Goal: Task Accomplishment & Management: Manage account settings

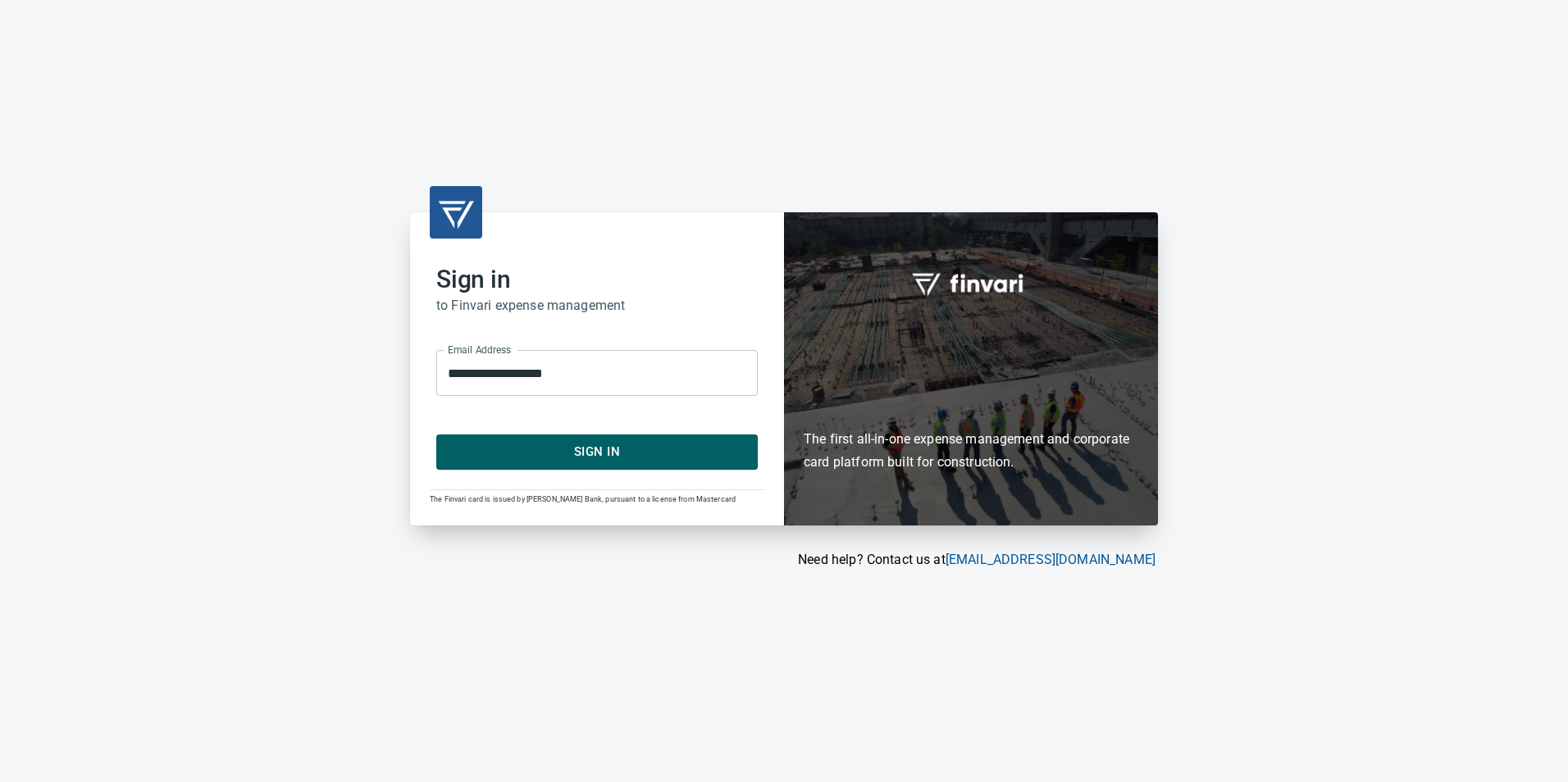
click at [625, 461] on span "Sign In" at bounding box center [597, 452] width 285 height 21
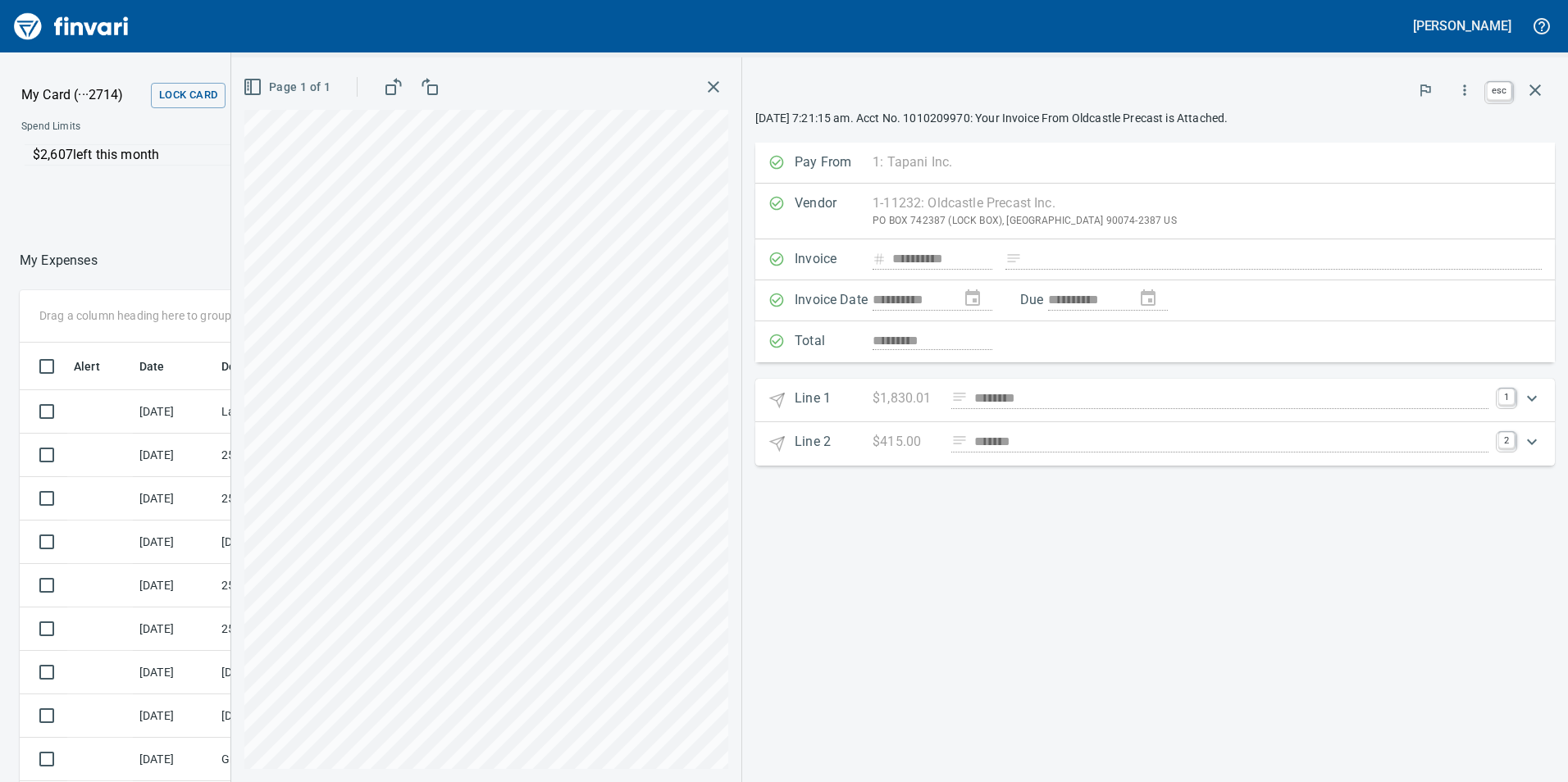
scroll to position [589, 1093]
click at [1537, 92] on icon "button" at bounding box center [1535, 90] width 12 height 12
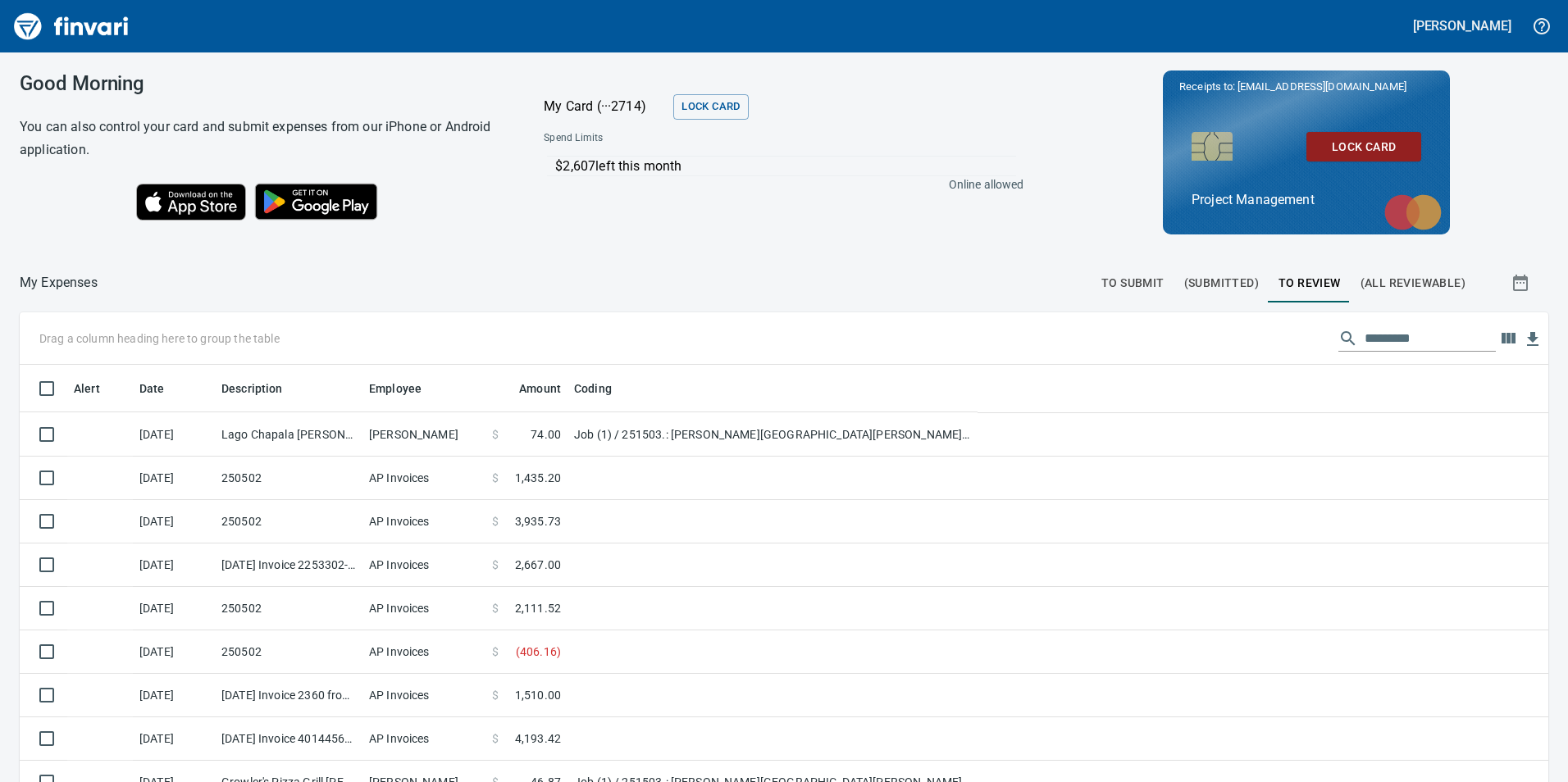
scroll to position [589, 1500]
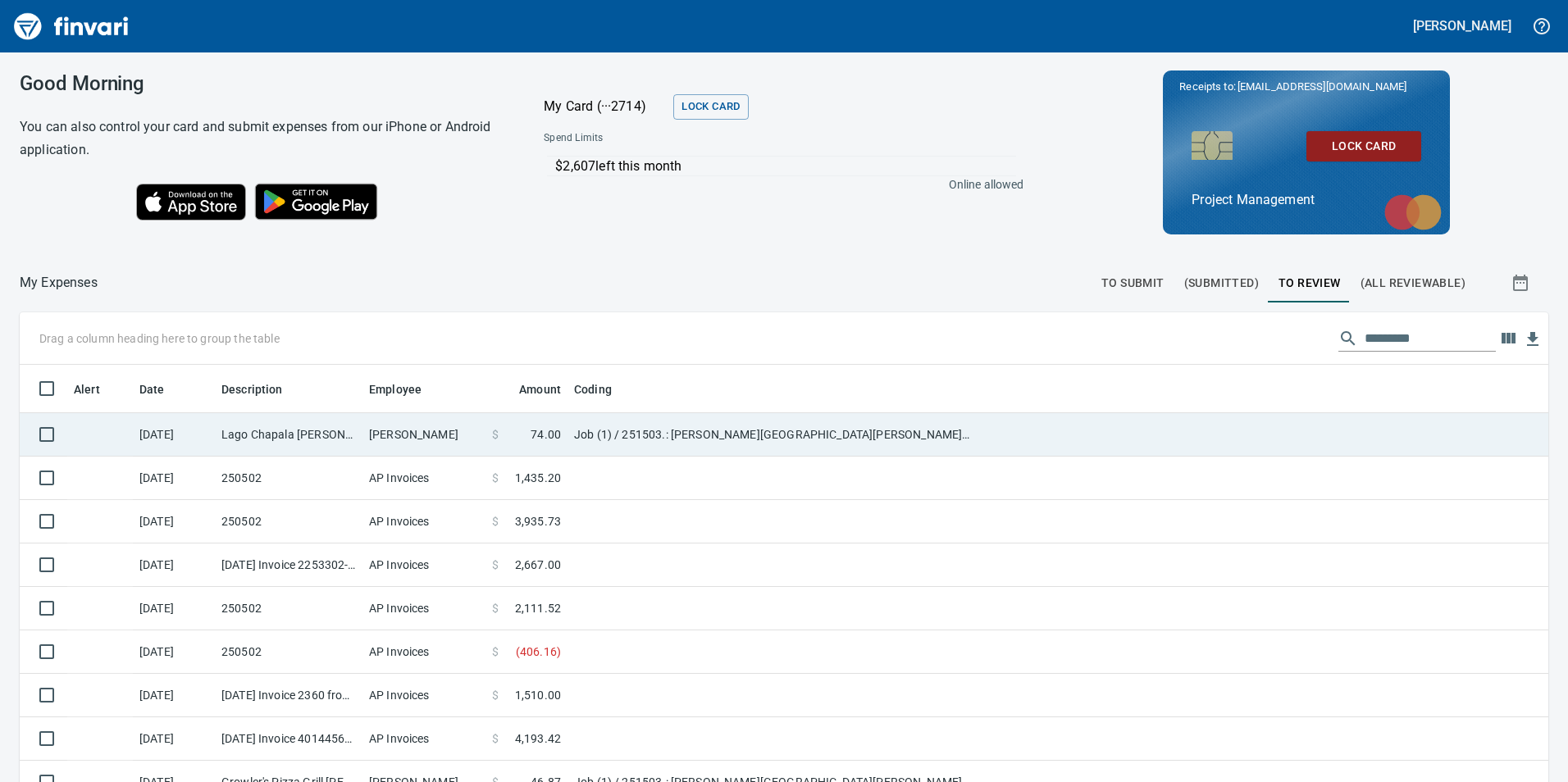
click at [550, 433] on span "74.00" at bounding box center [545, 434] width 30 height 16
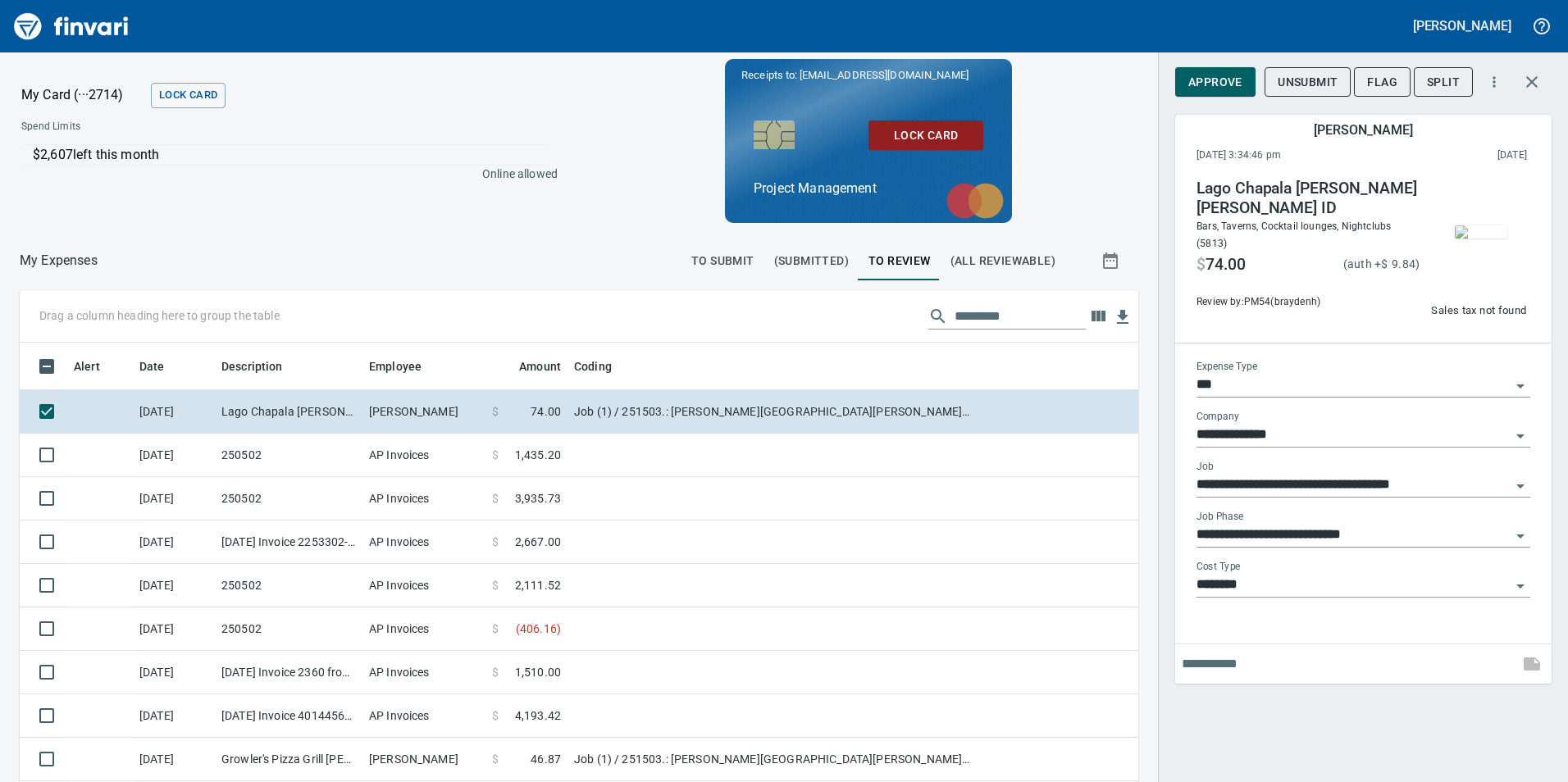
scroll to position [589, 1093]
click at [1478, 239] on img "button" at bounding box center [1481, 232] width 53 height 13
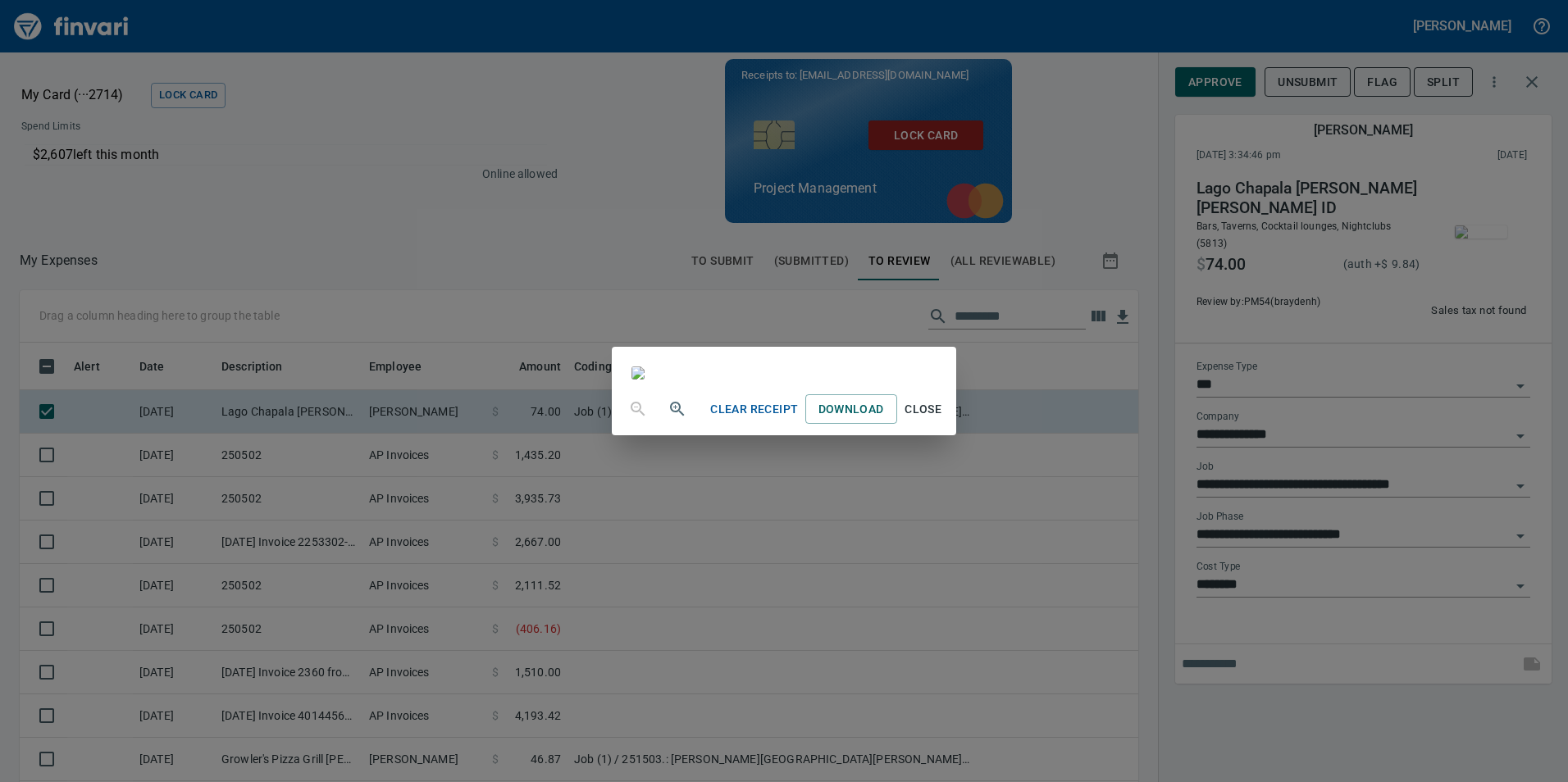
scroll to position [0, 0]
click at [943, 419] on span "Close" at bounding box center [924, 410] width 40 height 21
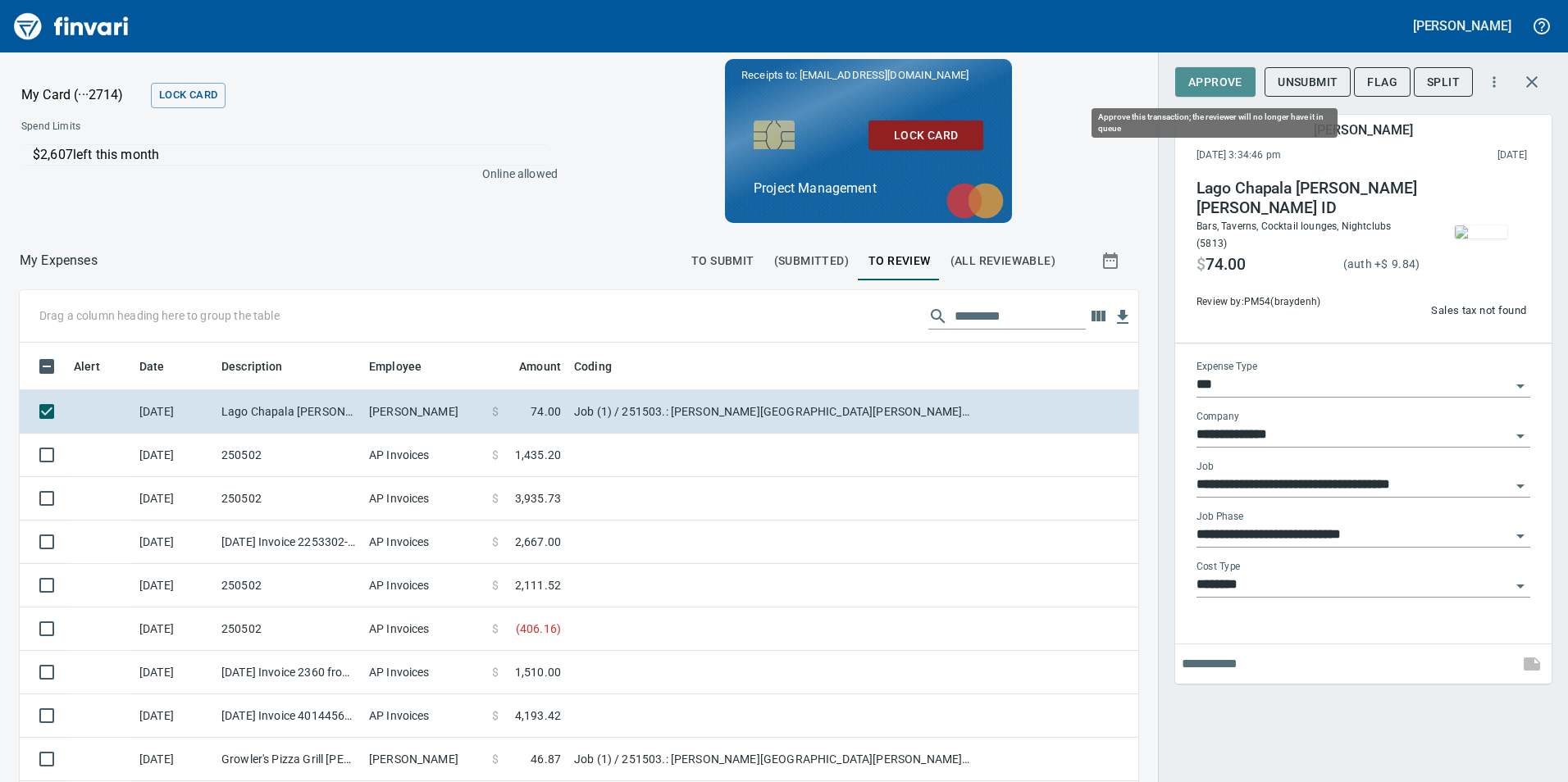
click at [1222, 77] on span "Approve" at bounding box center [1215, 82] width 54 height 21
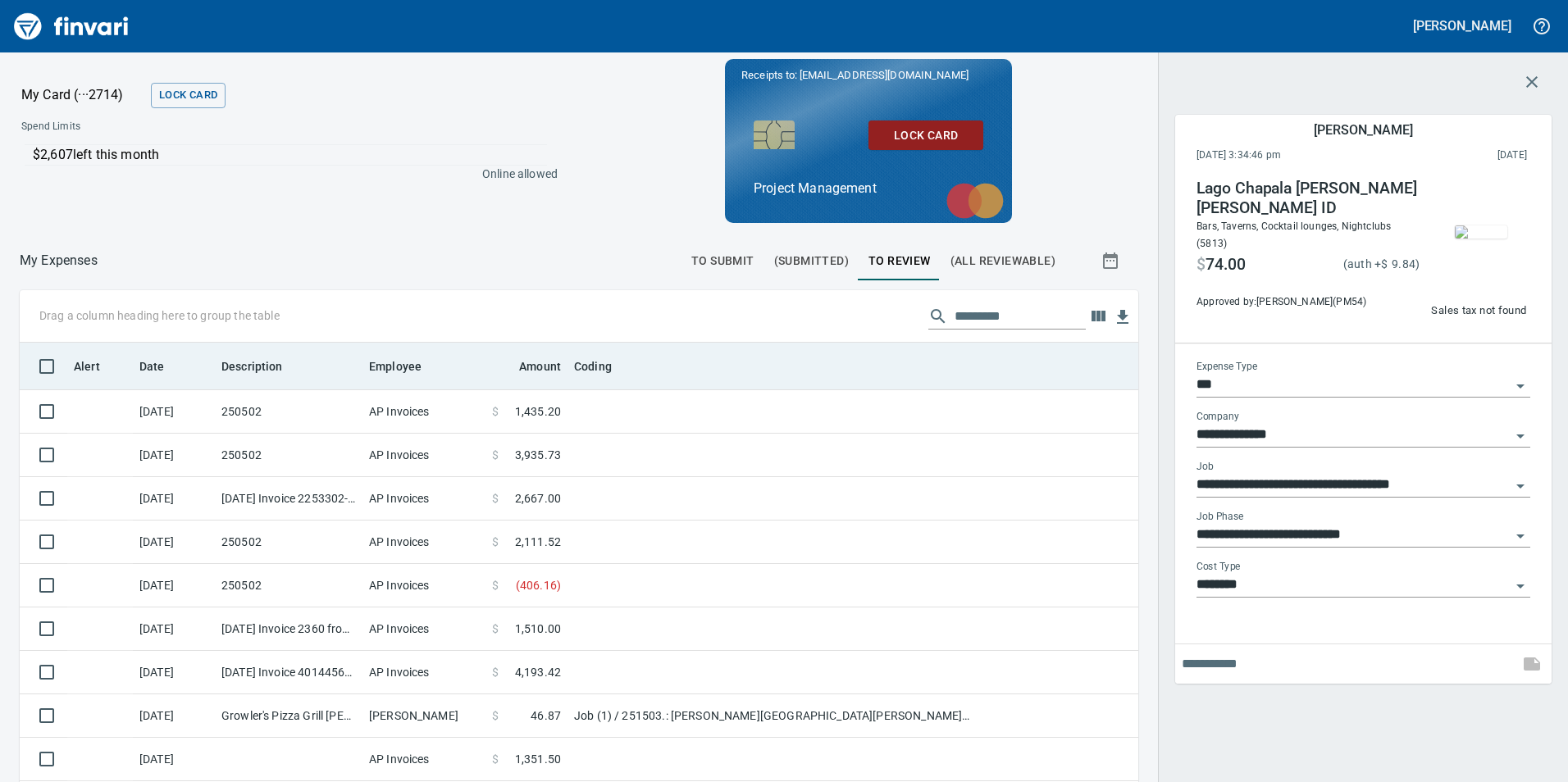
scroll to position [589, 1093]
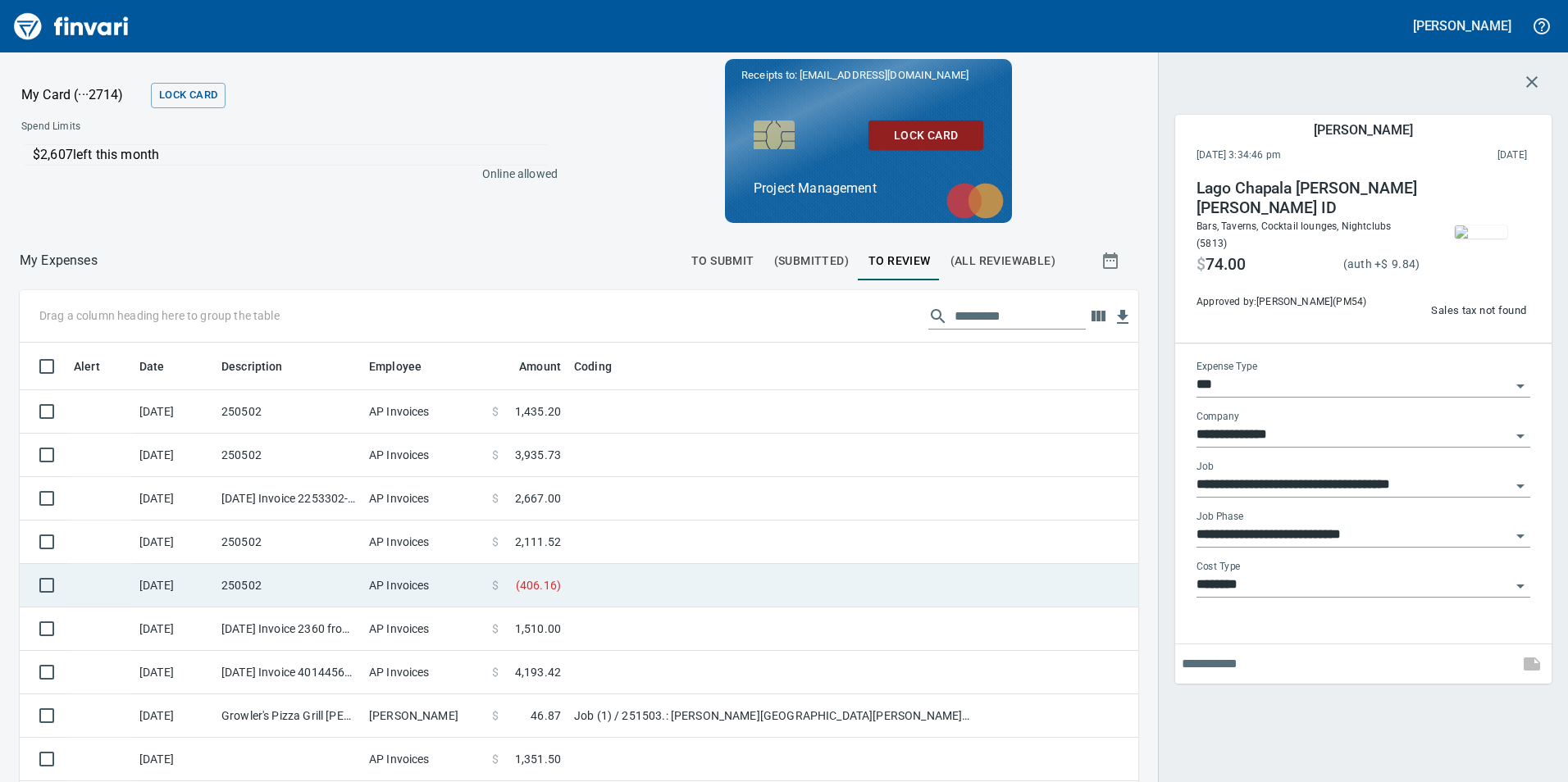
click at [317, 579] on td "250502" at bounding box center [288, 586] width 147 height 44
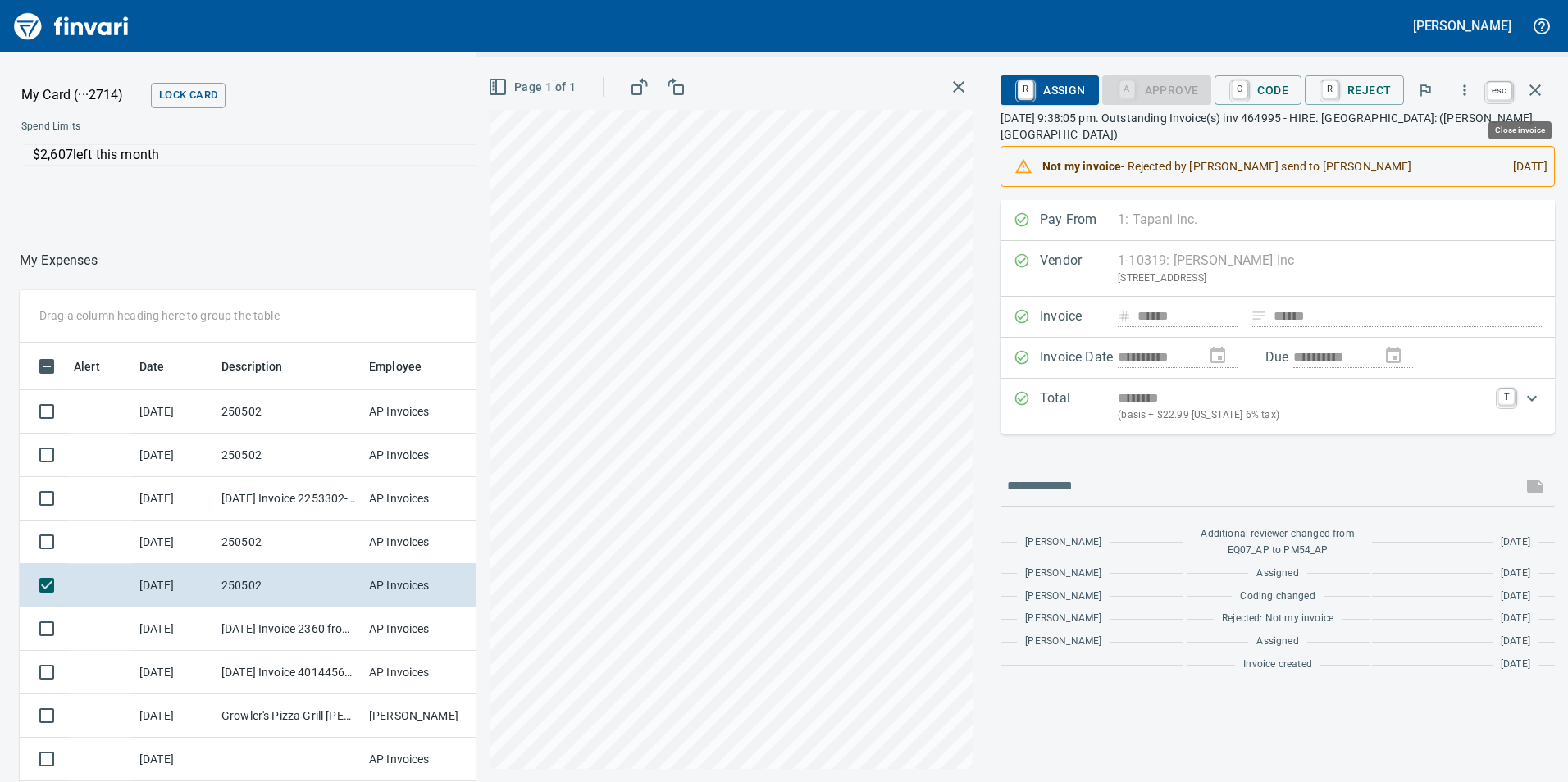
scroll to position [589, 1093]
click at [1538, 87] on icon "button" at bounding box center [1535, 90] width 12 height 12
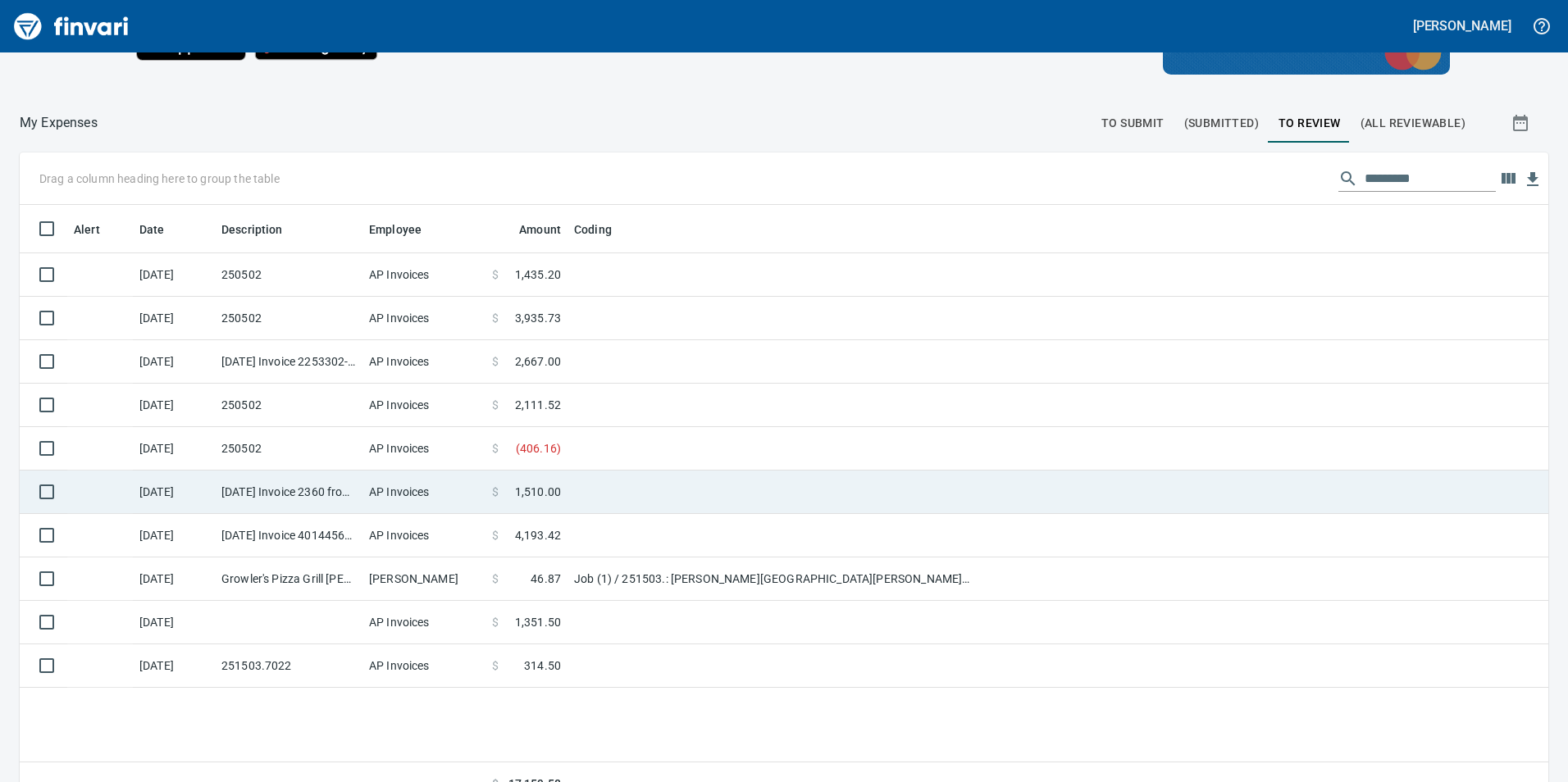
scroll to position [164, 0]
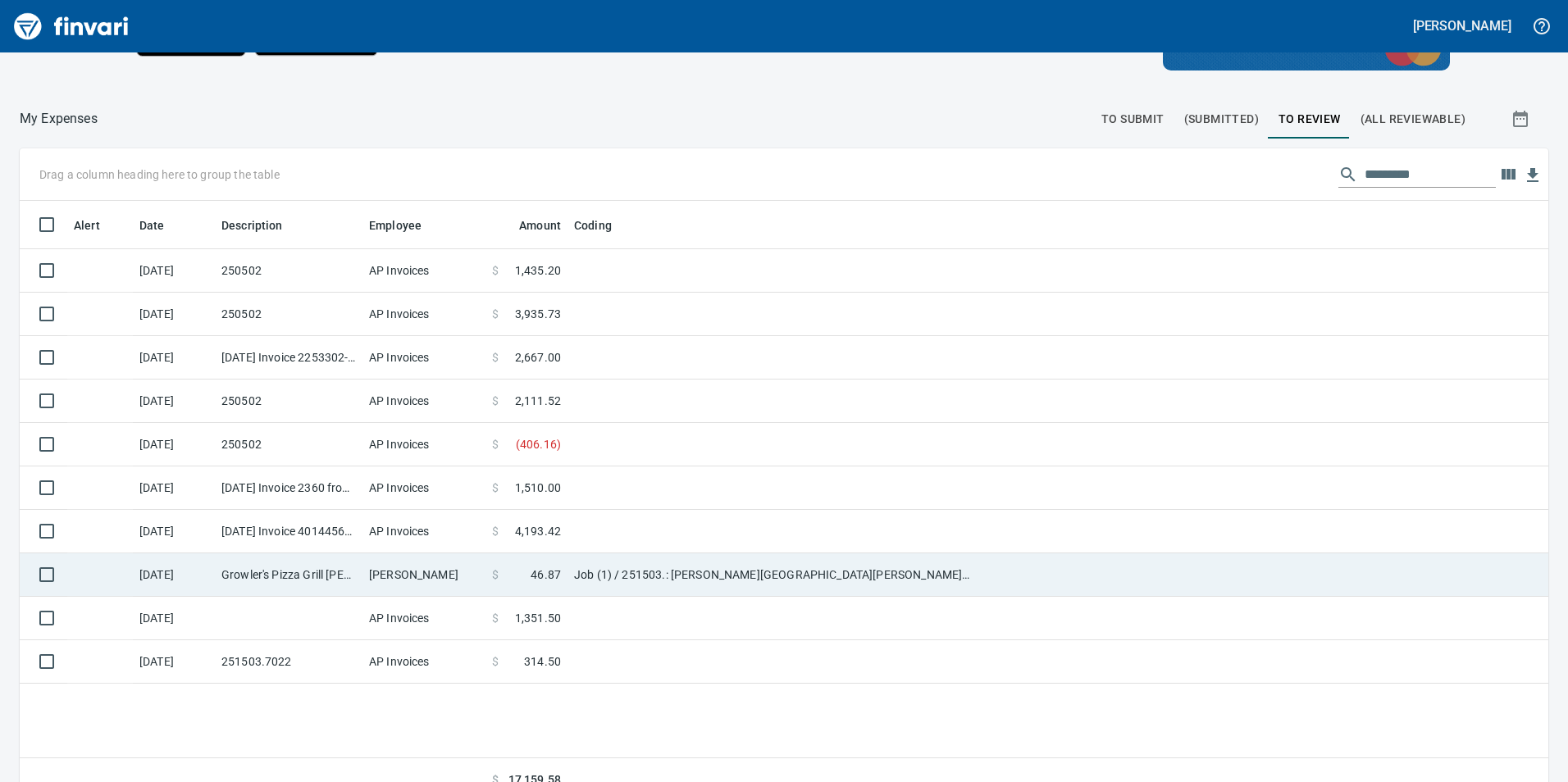
click at [449, 573] on td "[PERSON_NAME]" at bounding box center [424, 575] width 123 height 44
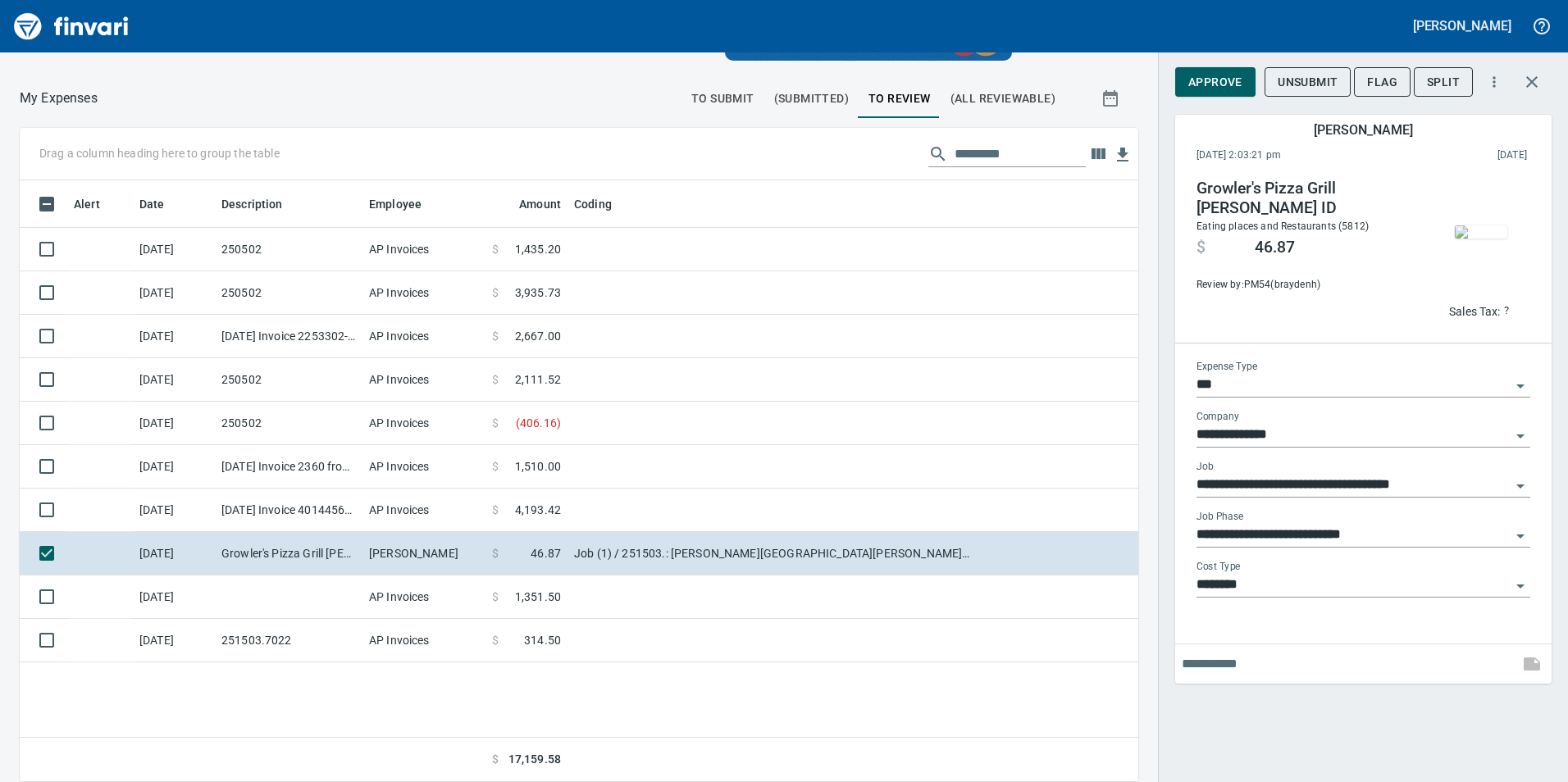
scroll to position [589, 1093]
click at [1238, 77] on span "Approve" at bounding box center [1215, 82] width 54 height 21
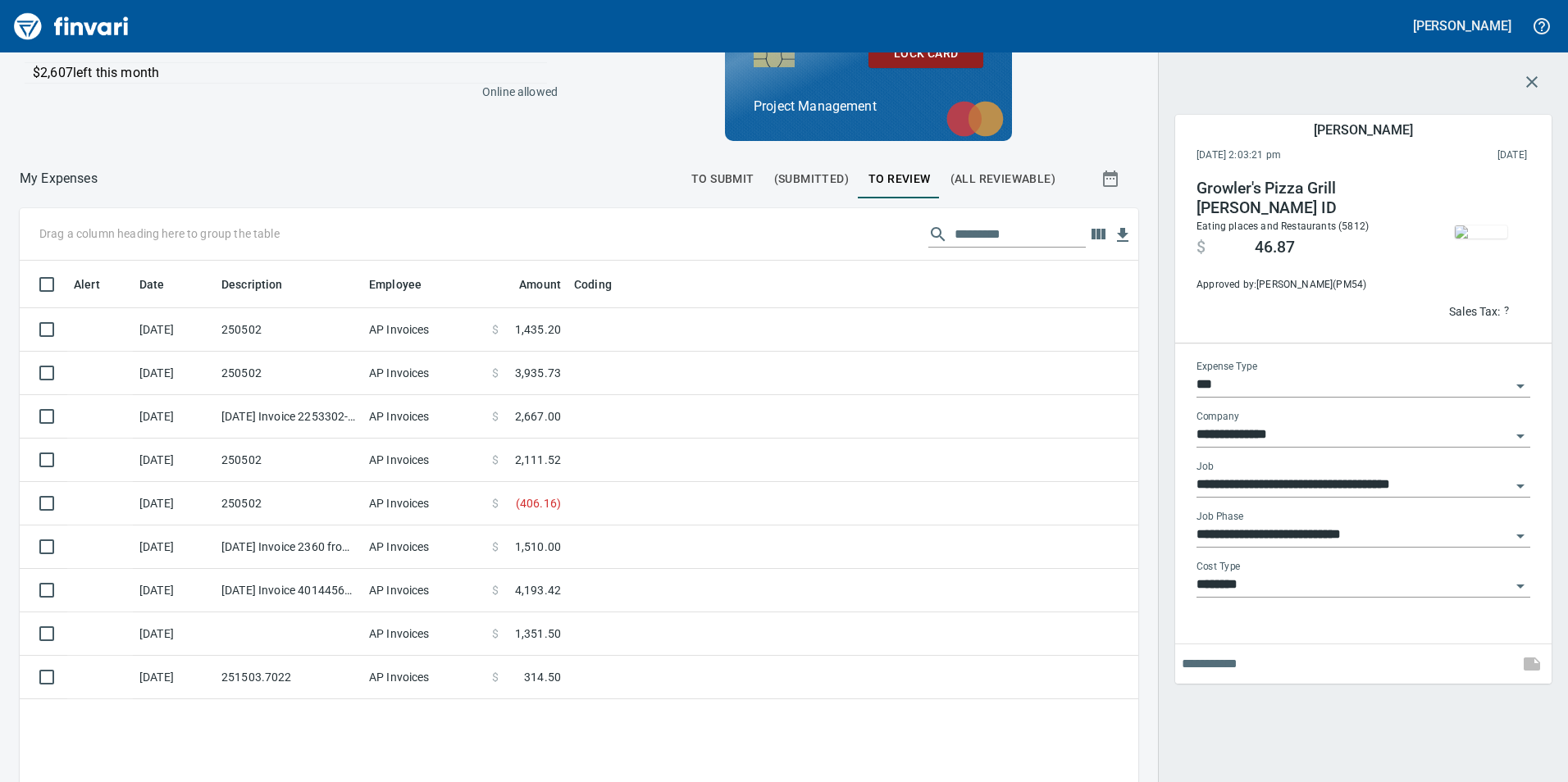
scroll to position [162, 0]
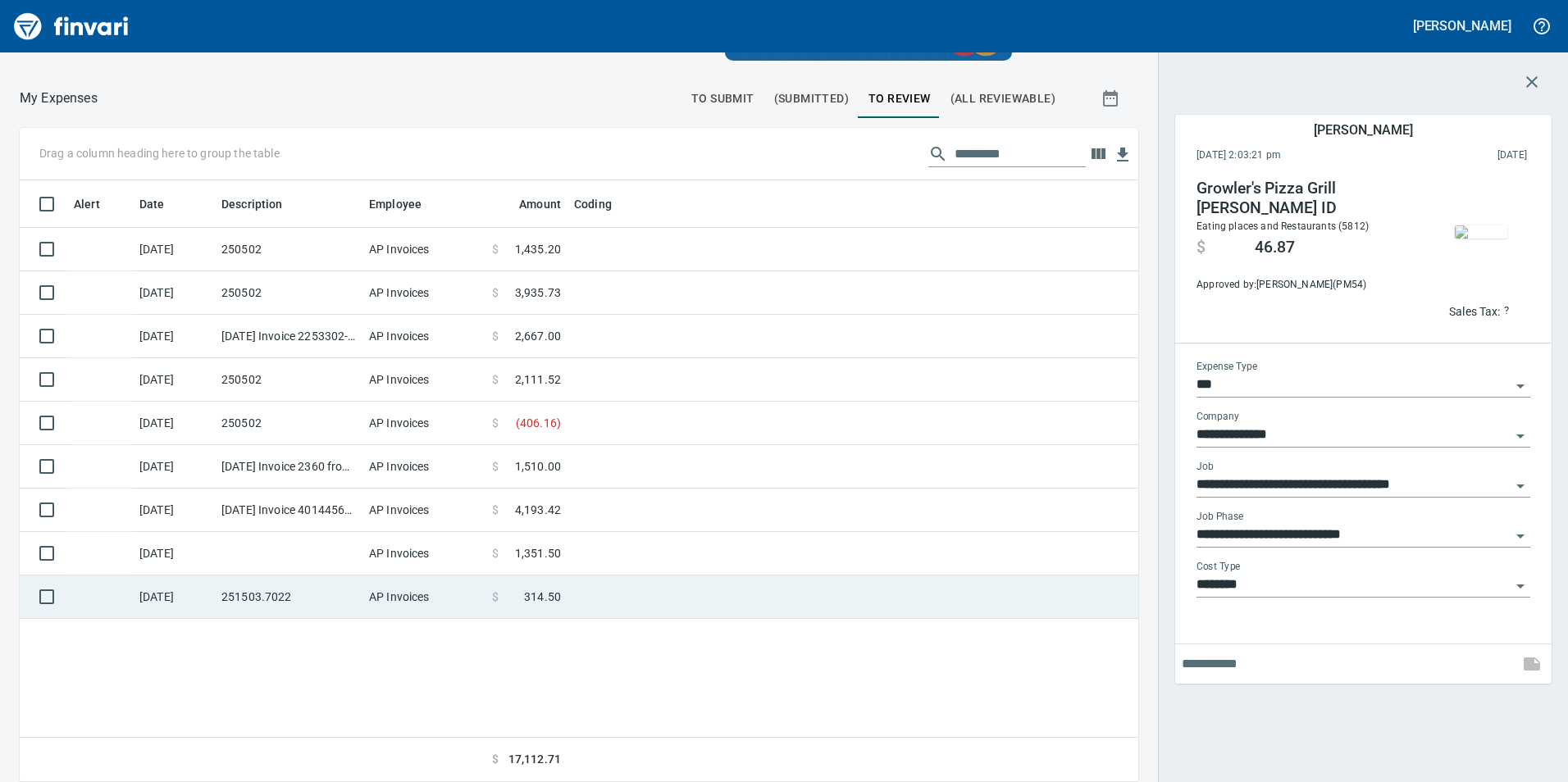
click at [266, 597] on td "251503.7022" at bounding box center [288, 597] width 147 height 44
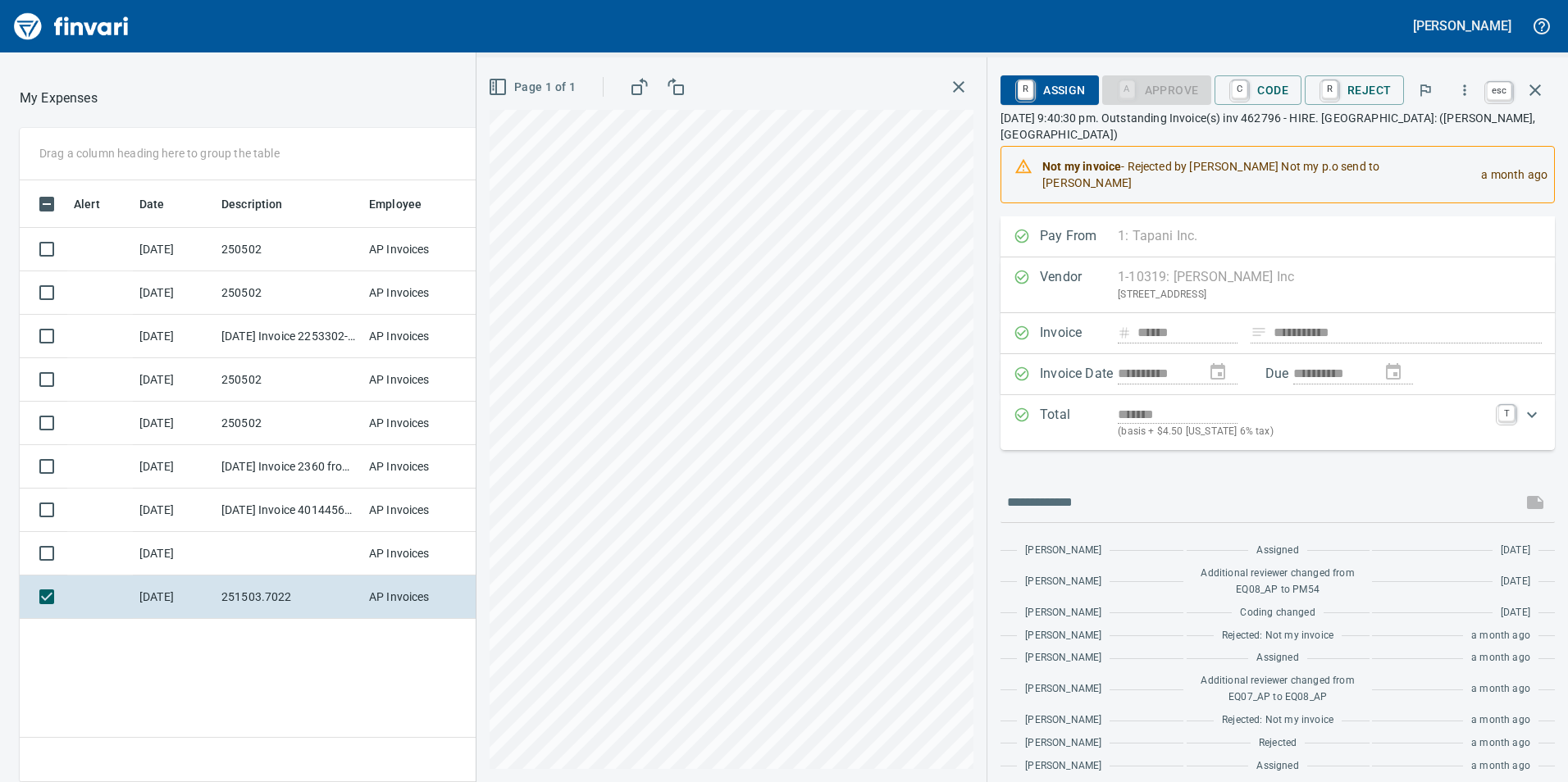
scroll to position [589, 1093]
click at [1532, 92] on icon "button" at bounding box center [1535, 90] width 12 height 12
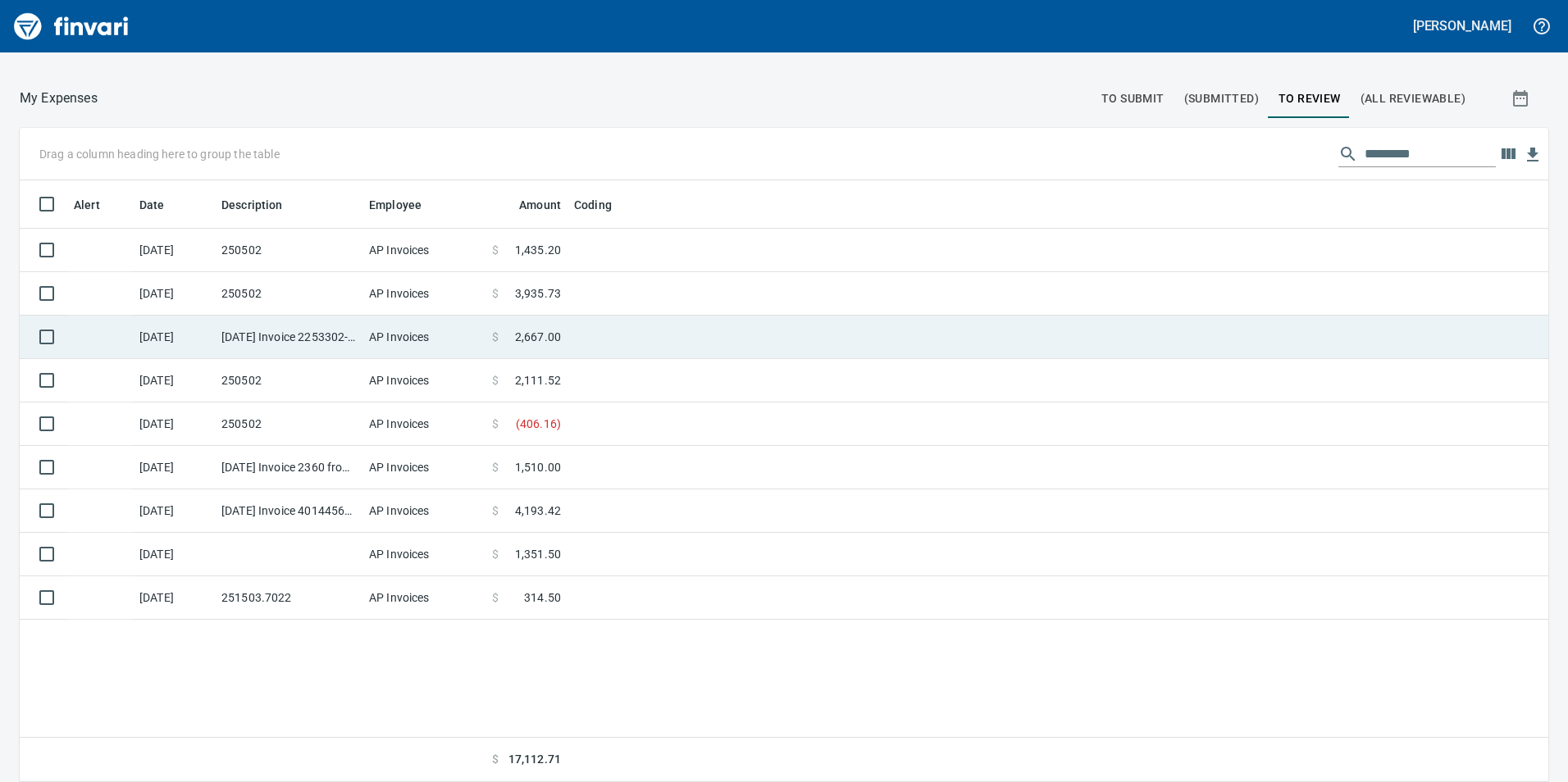
click at [299, 335] on td "[DATE] Invoice 2253302-IN from Specialty Construction Supply (1-38823)" at bounding box center [288, 337] width 147 height 44
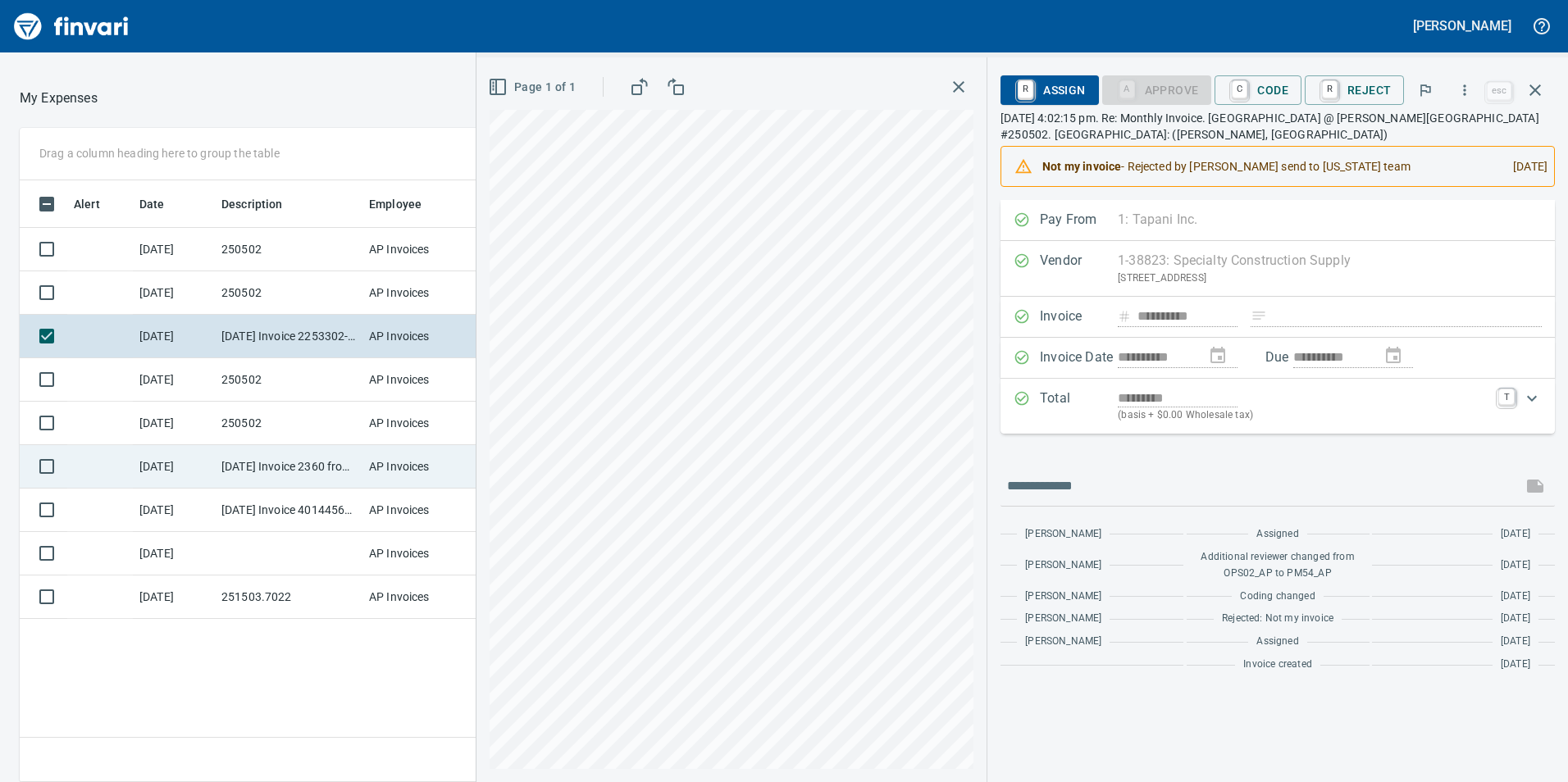
click at [265, 458] on td "[DATE] Invoice 2360 from Apex Excavation LLC (1-38348)" at bounding box center [288, 466] width 147 height 44
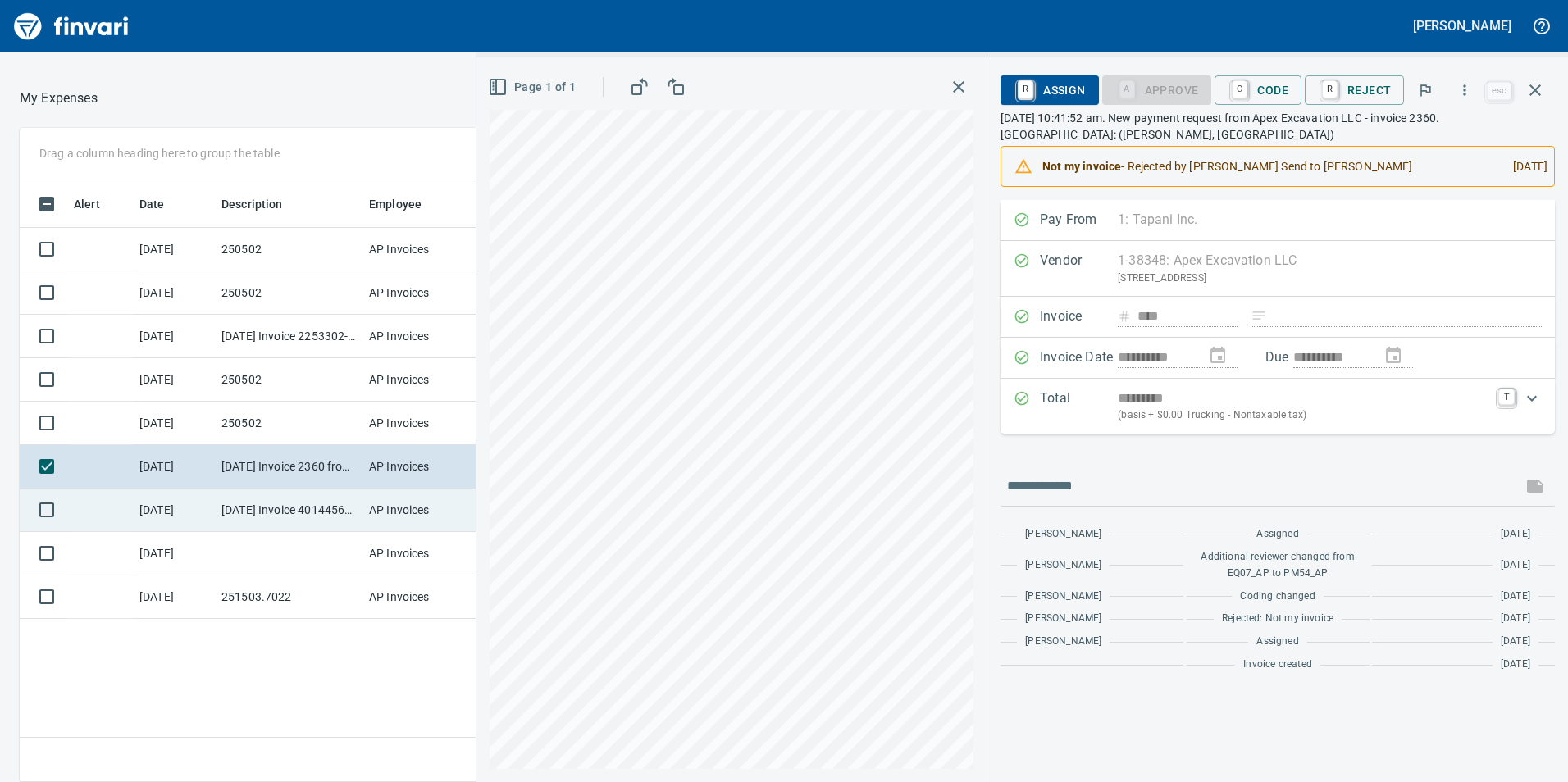
click at [284, 508] on td "[DATE] Invoice 401445699 from Xylem Dewatering Solutions Inc (1-11136)" at bounding box center [288, 510] width 147 height 44
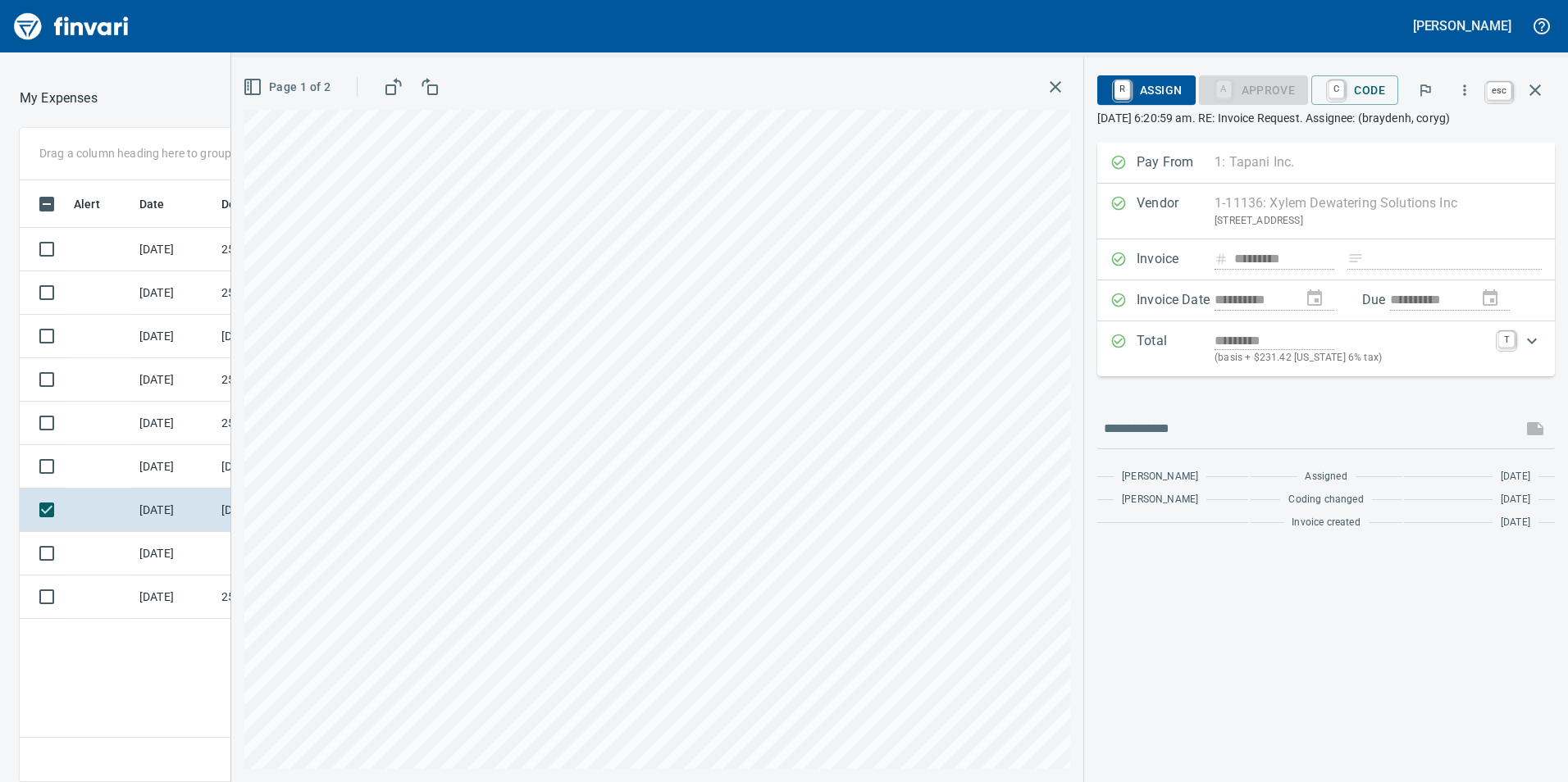
scroll to position [589, 1093]
click at [1533, 91] on icon "button" at bounding box center [1535, 90] width 12 height 12
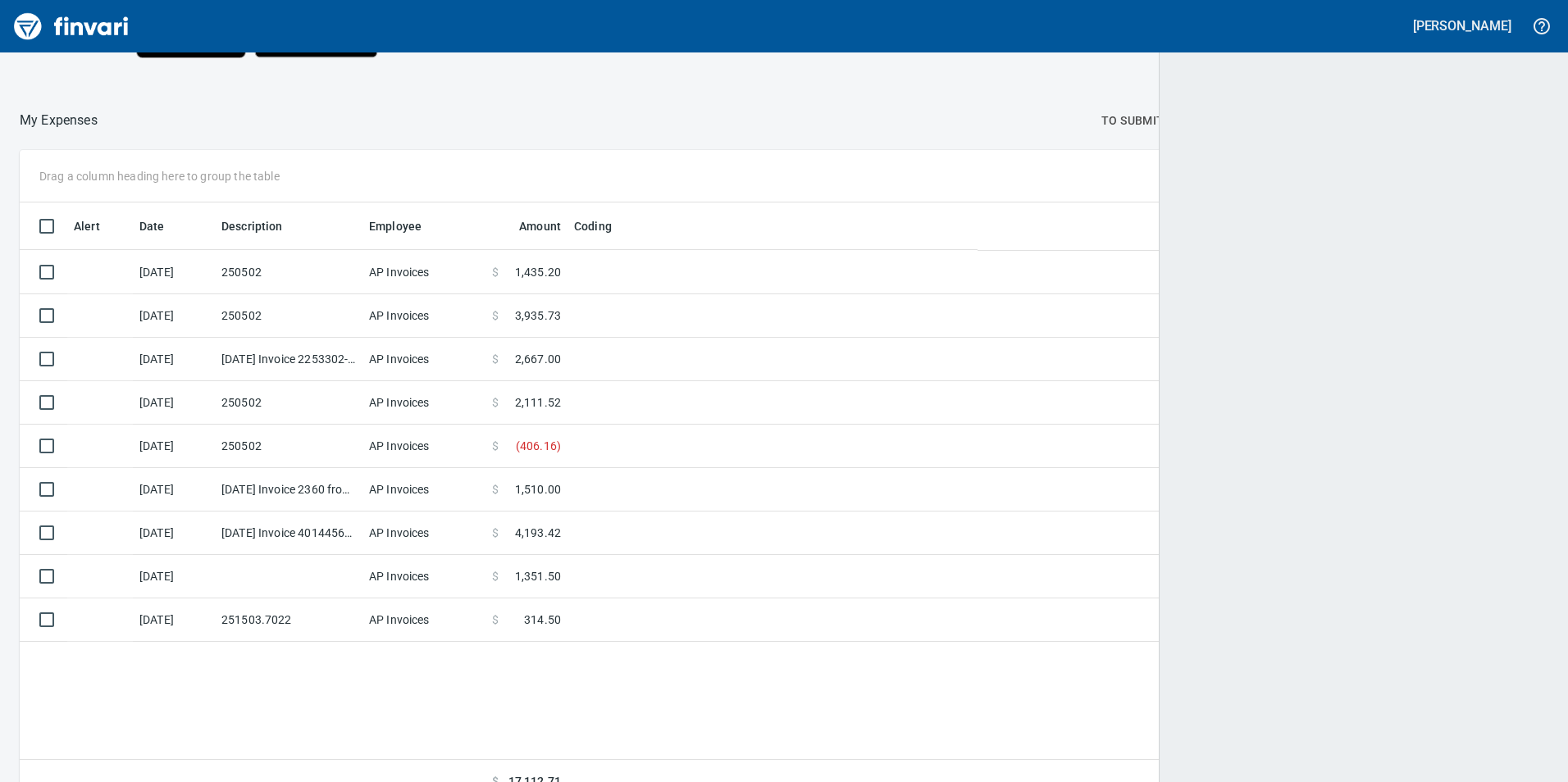
scroll to position [589, 1504]
